Goal: Information Seeking & Learning: Learn about a topic

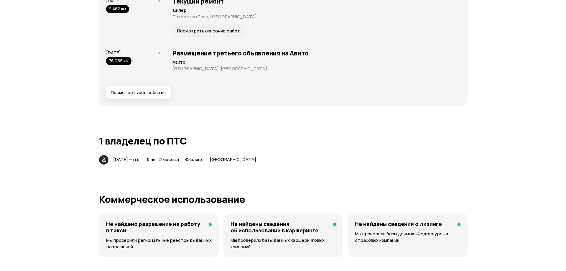
scroll to position [1208, 0]
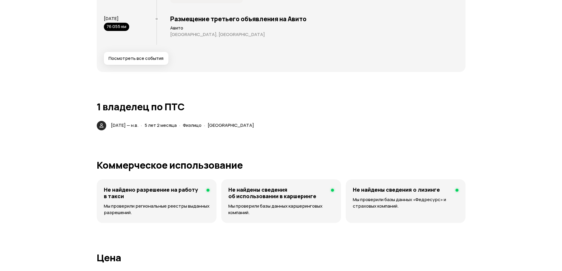
click at [140, 60] on span "Посмотреть все события" at bounding box center [135, 58] width 55 height 6
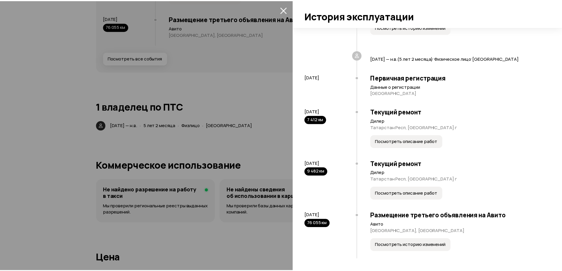
scroll to position [114, 0]
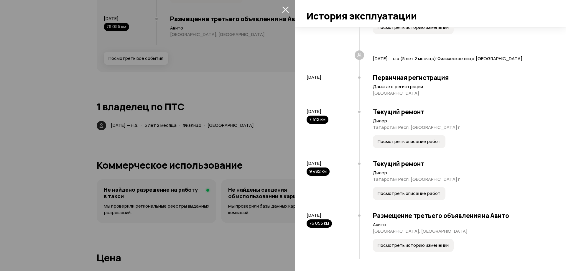
click at [419, 247] on span "Посмотреть историю изменений" at bounding box center [413, 245] width 71 height 6
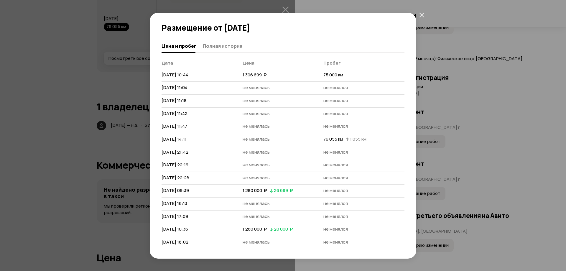
click at [420, 14] on icon "закрыть" at bounding box center [421, 15] width 5 height 5
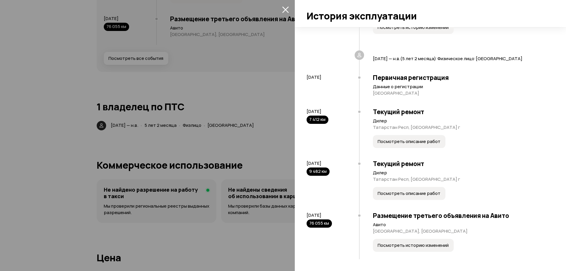
click at [287, 7] on icon "закрыть" at bounding box center [285, 9] width 7 height 7
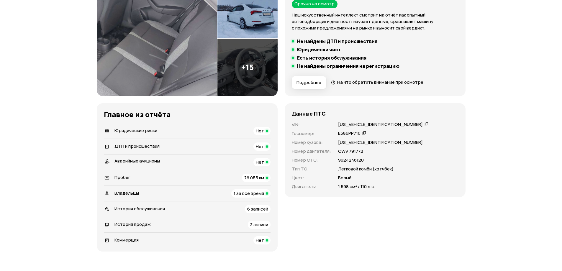
scroll to position [0, 0]
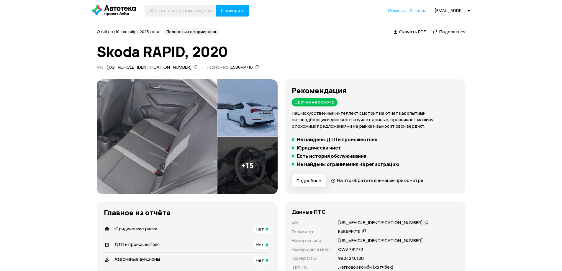
click at [447, 33] on span "Поделиться" at bounding box center [452, 32] width 26 height 6
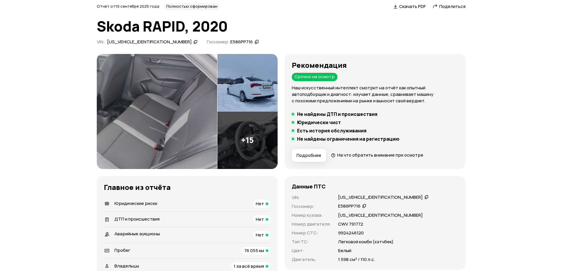
scroll to position [59, 0]
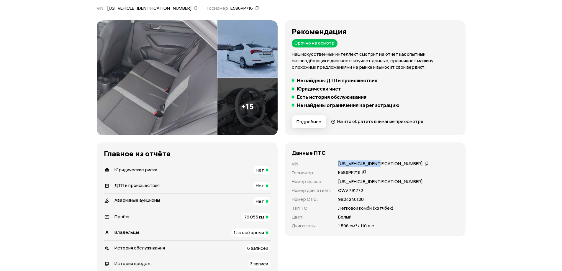
drag, startPoint x: 383, startPoint y: 163, endPoint x: 337, endPoint y: 164, distance: 45.7
click at [337, 164] on div "[US_VEHICLE_IDENTIFICATION_NUMBER]" at bounding box center [383, 164] width 92 height 6
copy div "[US_VEHICLE_IDENTIFICATION_NUMBER]"
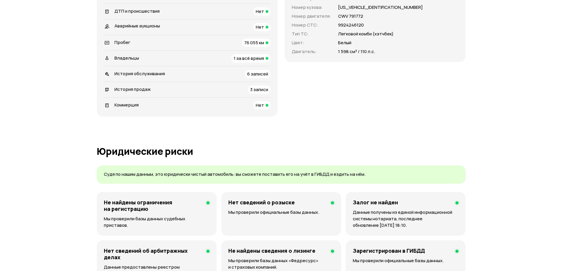
scroll to position [236, 0]
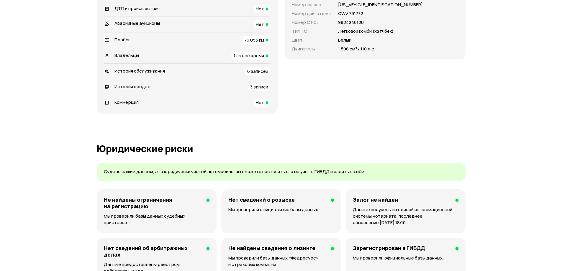
click at [245, 40] on span "76 055 км" at bounding box center [254, 40] width 20 height 6
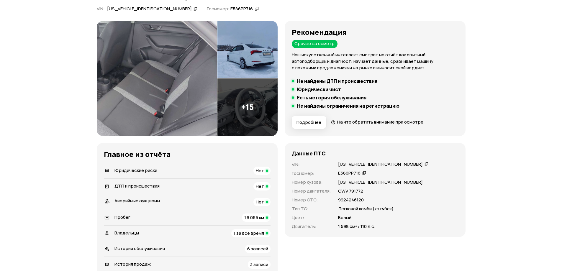
scroll to position [59, 0]
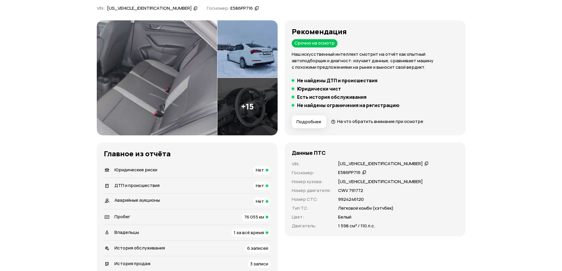
click at [424, 164] on icon at bounding box center [426, 163] width 4 height 6
drag, startPoint x: 335, startPoint y: 164, endPoint x: 383, endPoint y: 168, distance: 48.2
click at [383, 168] on div "VIN : [US_VEHICLE_IDENTIFICATION_NUMBER]   Госномер : Е586РР716   Номер кузова …" at bounding box center [375, 195] width 167 height 68
copy div "[US_VEHICLE_IDENTIFICATION_NUMBER]"
